Goal: Task Accomplishment & Management: Complete application form

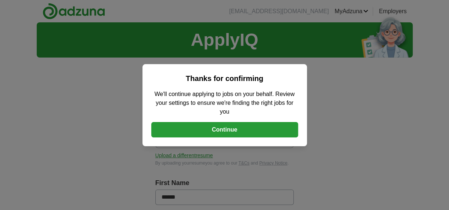
click at [259, 133] on button "Continue" at bounding box center [224, 129] width 147 height 15
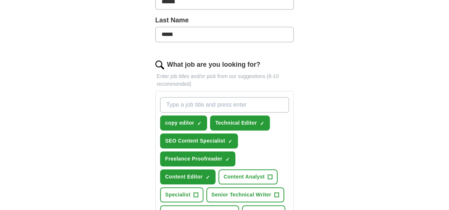
scroll to position [87, 0]
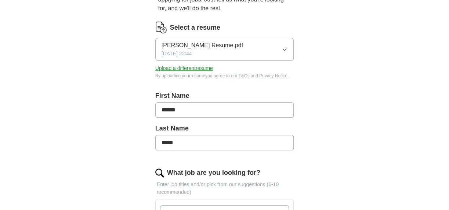
click at [279, 47] on button "[PERSON_NAME] Resume.pdf [DATE] 22:44" at bounding box center [224, 49] width 139 height 23
click at [191, 68] on button "Upload a different resume" at bounding box center [184, 69] width 58 height 8
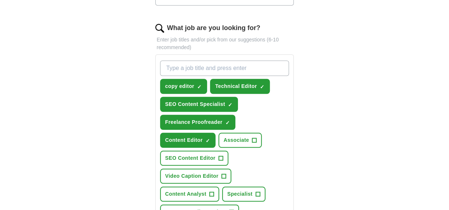
scroll to position [318, 0]
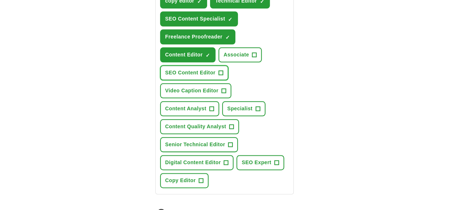
click at [209, 72] on span "SEO Content Editor" at bounding box center [190, 73] width 50 height 8
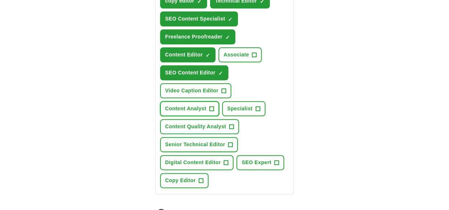
click at [205, 107] on span "Content Analyst" at bounding box center [185, 109] width 41 height 8
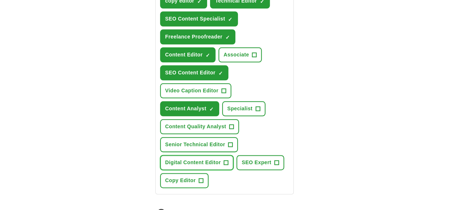
click at [225, 164] on button "Digital Content Editor +" at bounding box center [197, 162] width 74 height 15
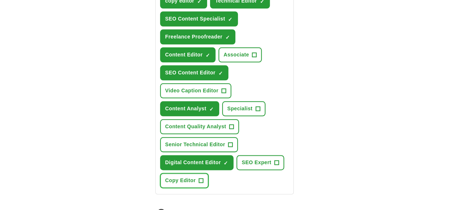
click at [198, 176] on button "Copy Editor +" at bounding box center [184, 180] width 48 height 15
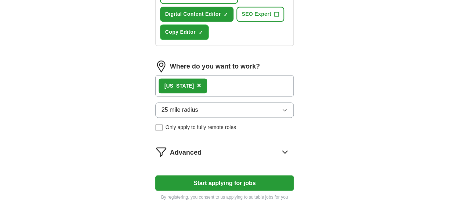
scroll to position [482, 0]
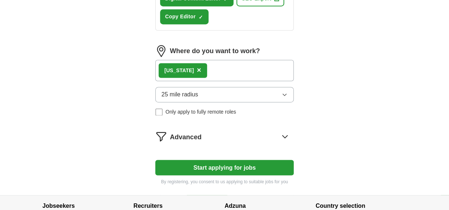
click at [217, 112] on span "Only apply to fully remote roles" at bounding box center [201, 112] width 71 height 8
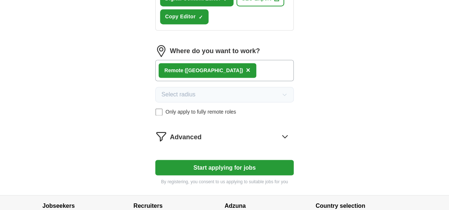
click at [282, 137] on icon at bounding box center [285, 137] width 12 height 12
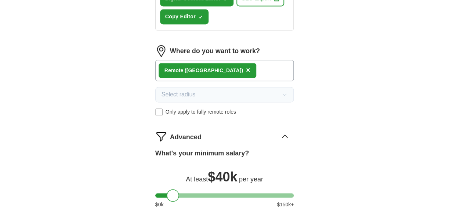
scroll to position [611, 0]
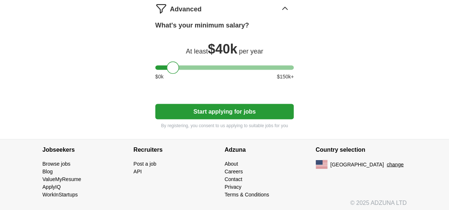
click at [273, 111] on button "Start applying for jobs" at bounding box center [224, 111] width 139 height 15
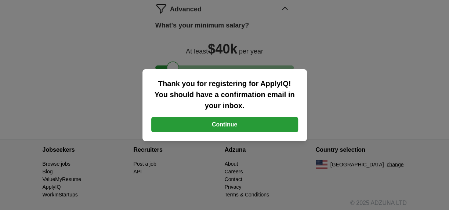
click at [268, 120] on button "Continue" at bounding box center [224, 124] width 147 height 15
